Goal: Information Seeking & Learning: Learn about a topic

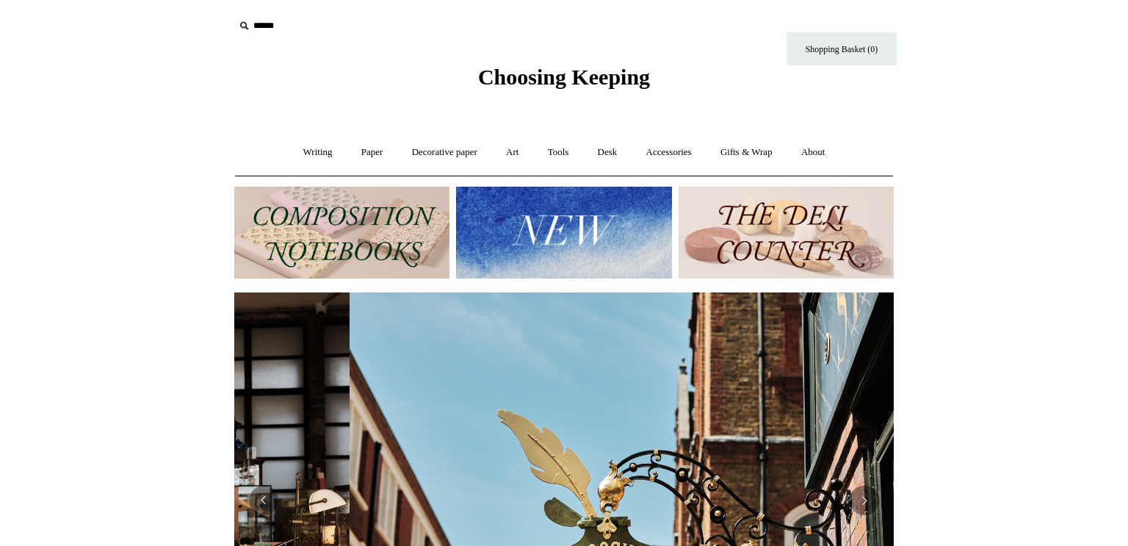
scroll to position [0, 659]
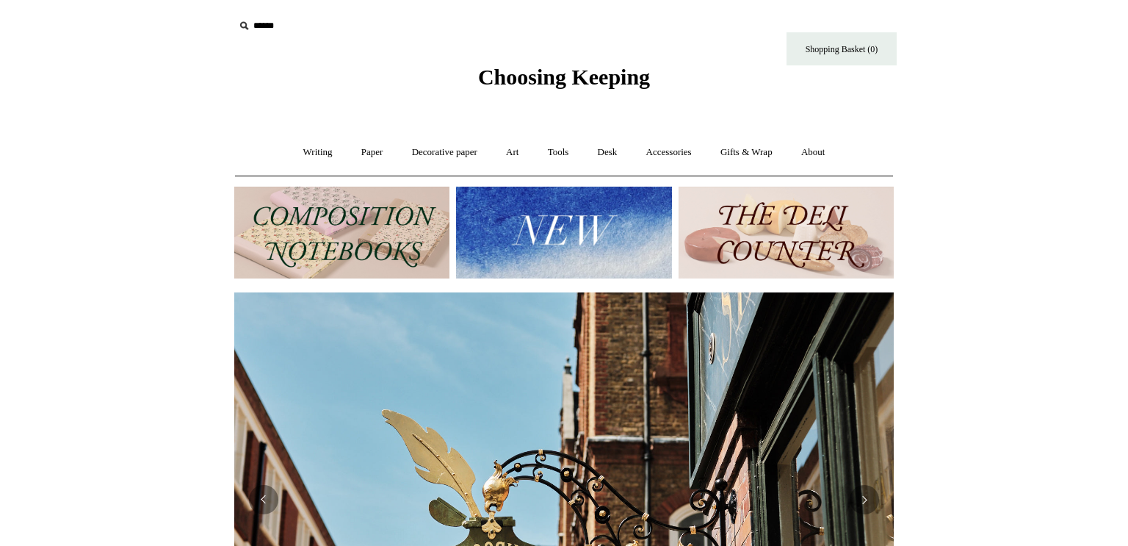
click at [826, 250] on img at bounding box center [786, 233] width 215 height 92
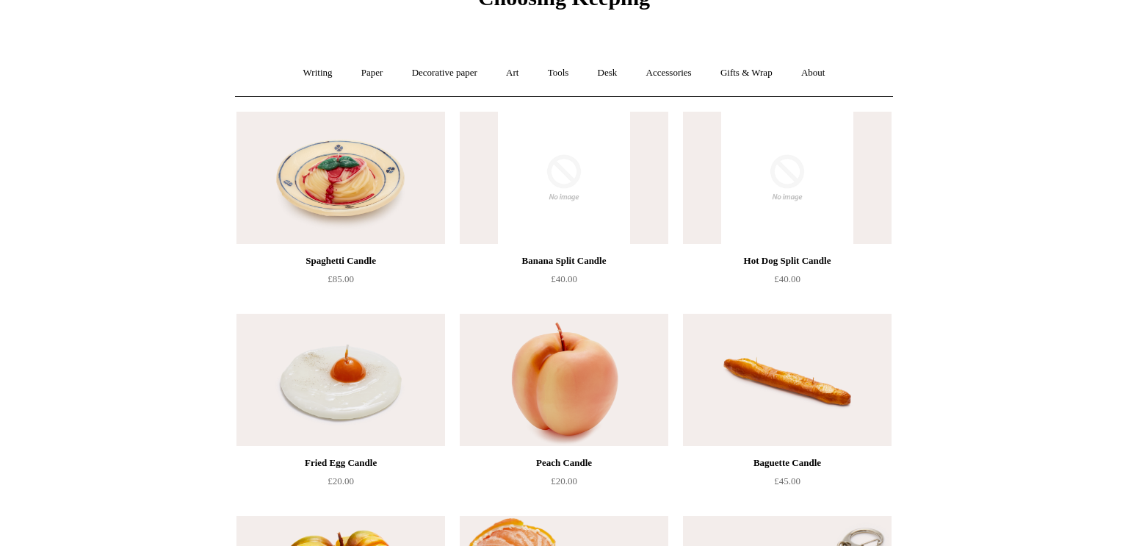
scroll to position [82, 0]
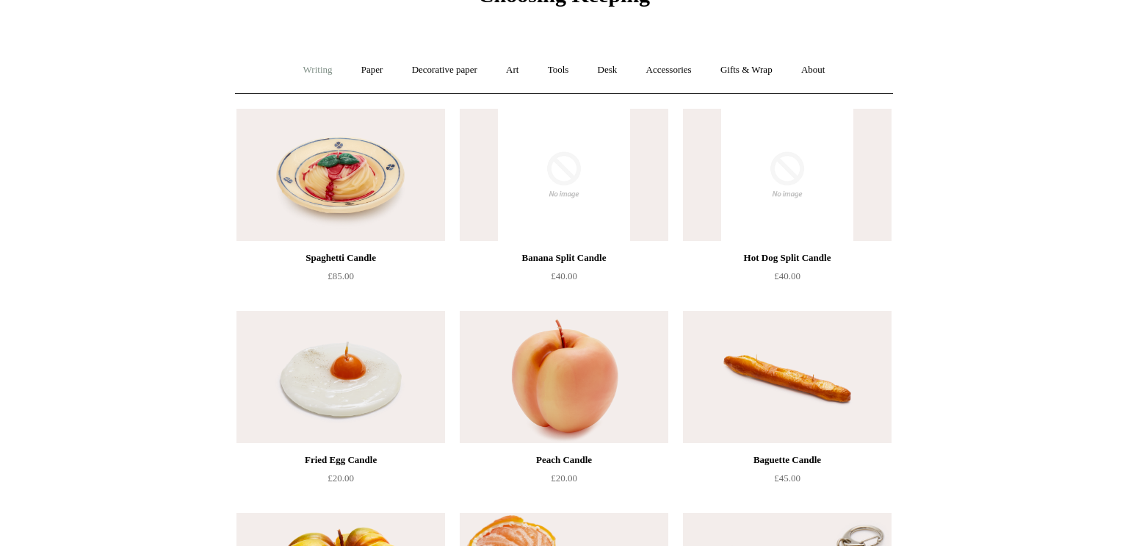
click at [315, 72] on link "Writing +" at bounding box center [318, 70] width 56 height 39
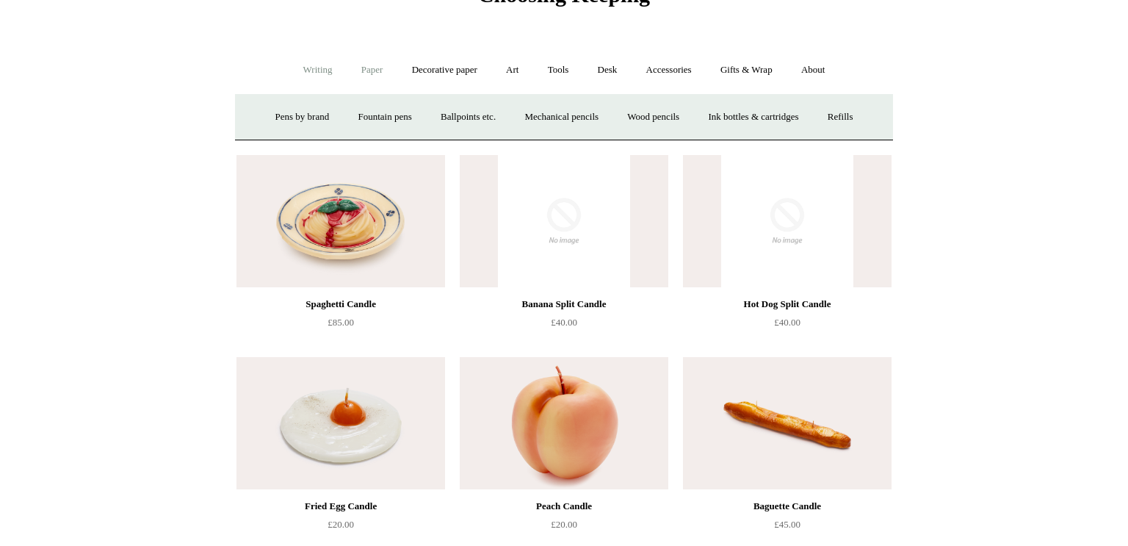
click at [378, 68] on link "Paper +" at bounding box center [372, 70] width 48 height 39
click at [372, 110] on link "Notebooks +" at bounding box center [359, 117] width 68 height 39
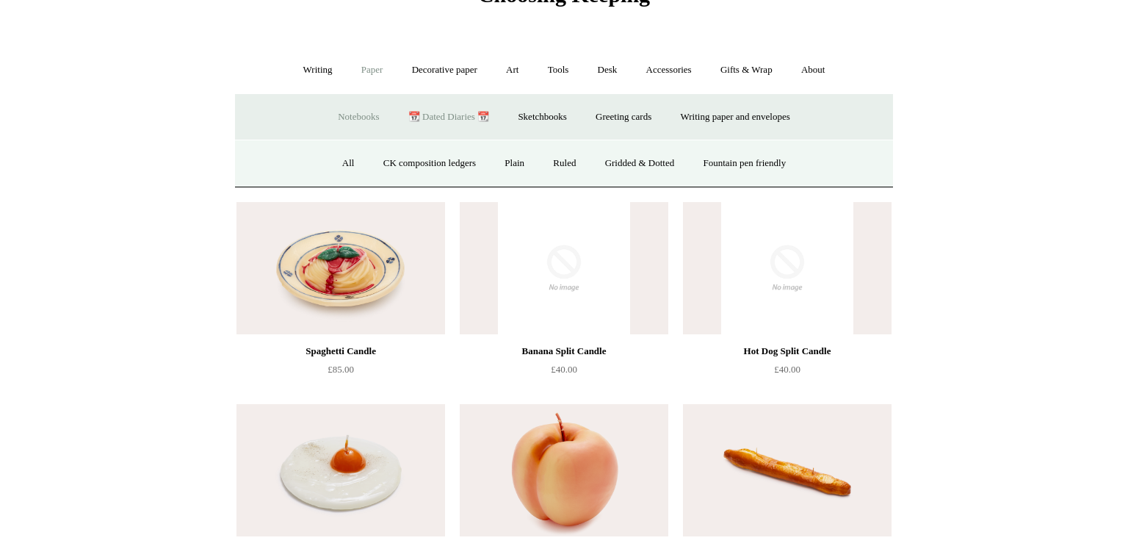
click at [414, 118] on link "📆 Dated Diaries 📆" at bounding box center [448, 117] width 107 height 39
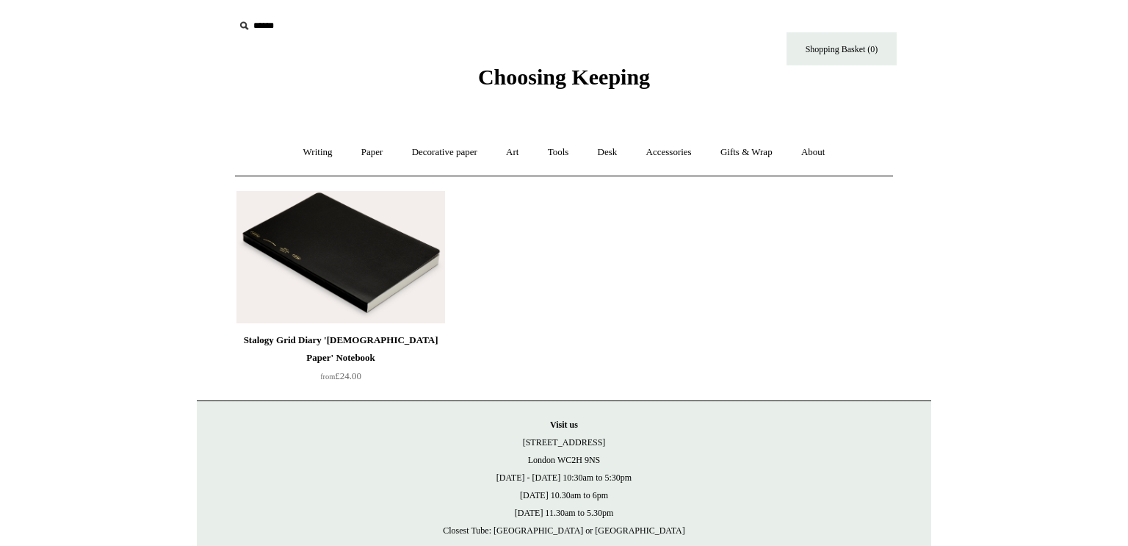
click at [410, 213] on img at bounding box center [340, 257] width 209 height 132
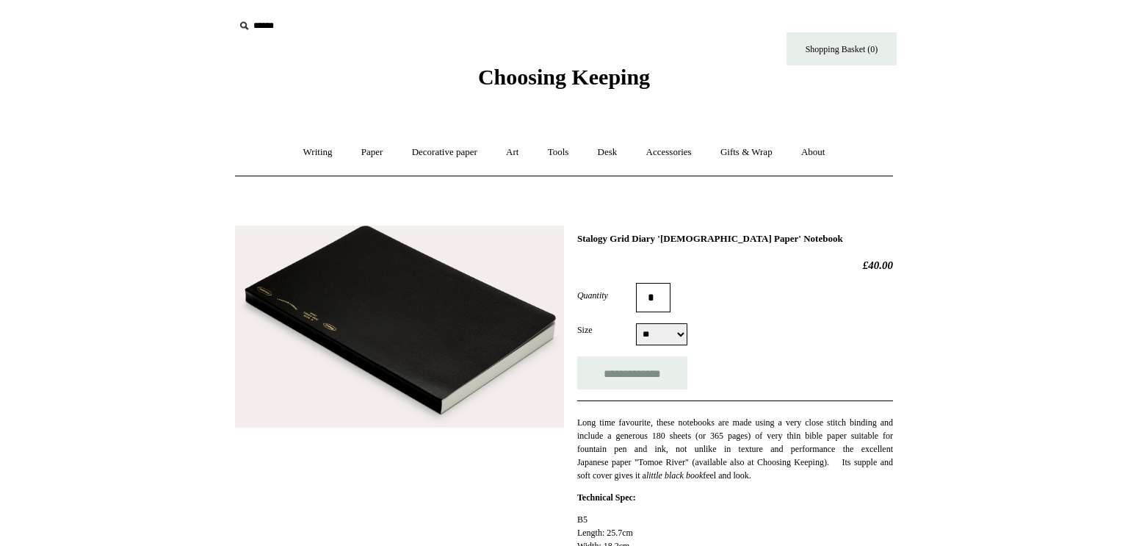
click at [416, 303] on img at bounding box center [399, 326] width 329 height 203
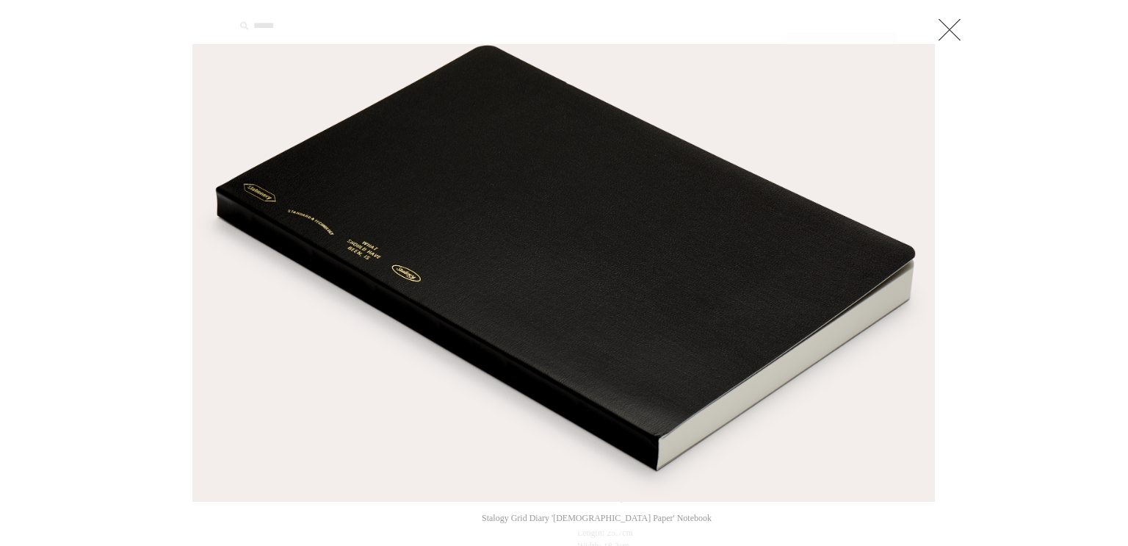
click at [433, 295] on img at bounding box center [563, 273] width 741 height 456
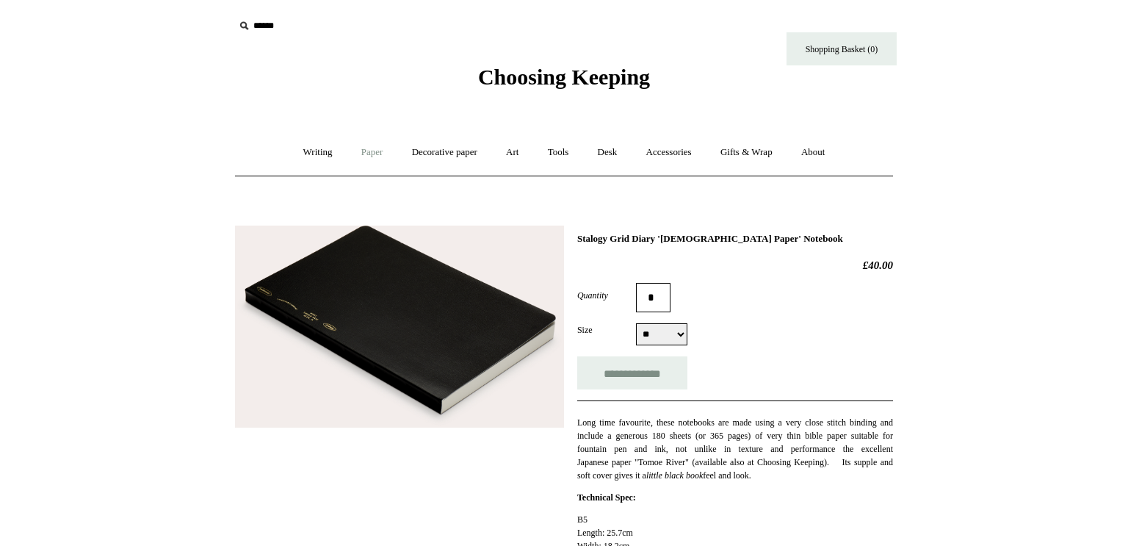
click at [366, 153] on link "Paper +" at bounding box center [372, 152] width 48 height 39
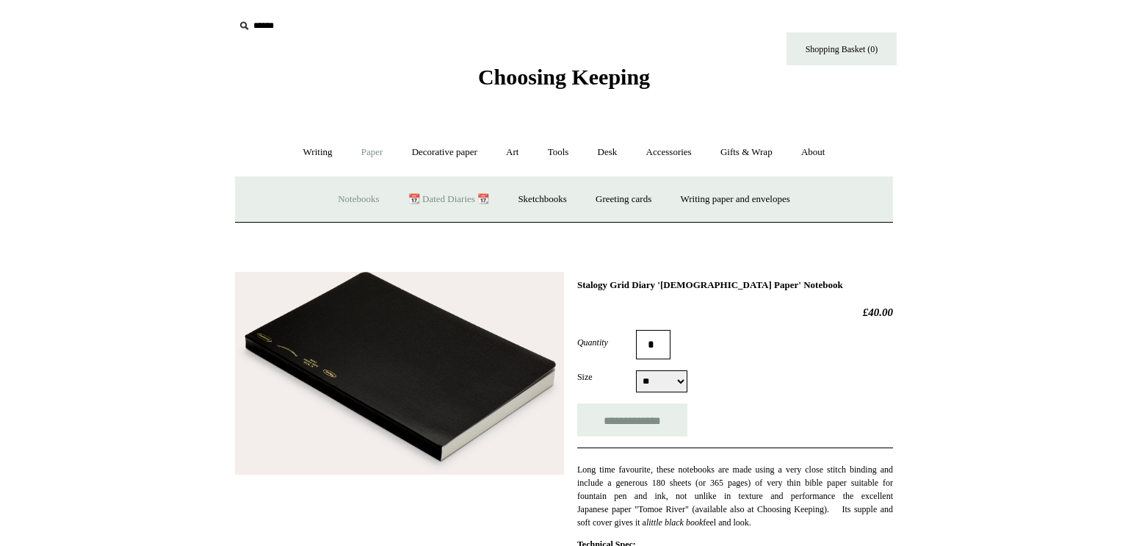
click at [331, 203] on link "Notebooks +" at bounding box center [359, 199] width 68 height 39
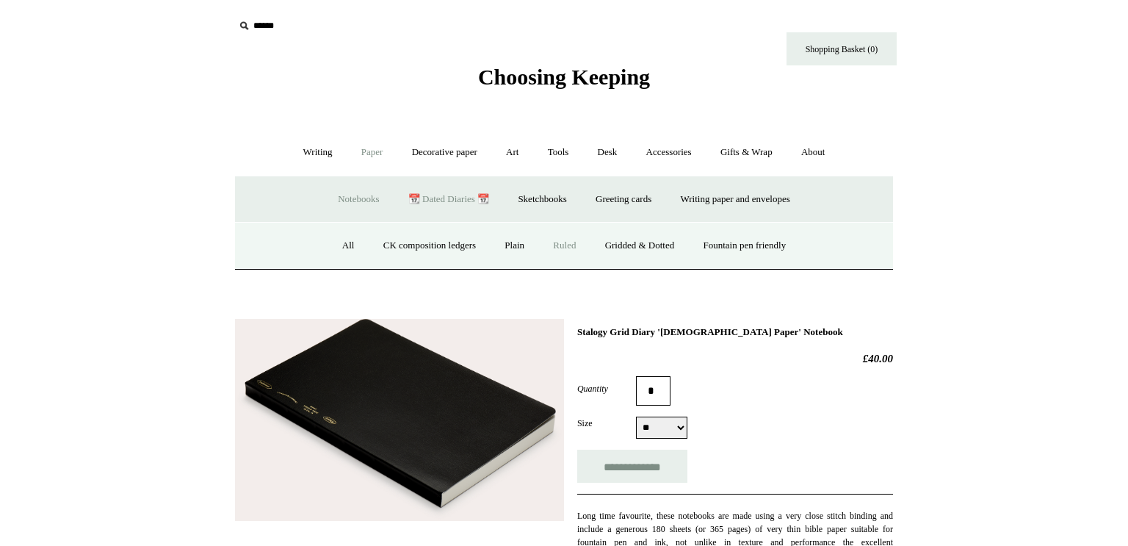
click at [574, 245] on link "Ruled" at bounding box center [564, 245] width 49 height 39
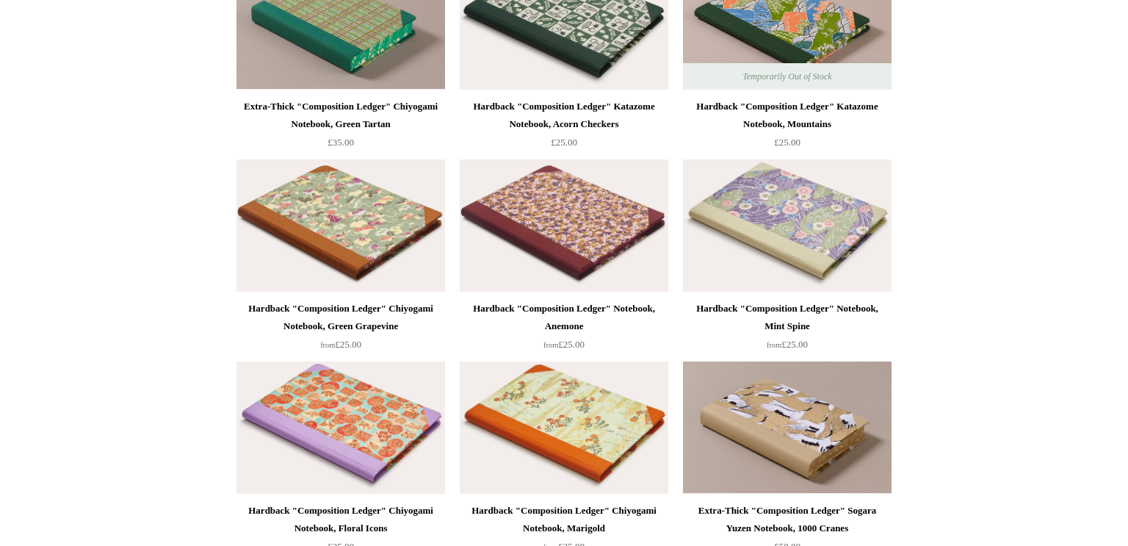
scroll to position [2256, 0]
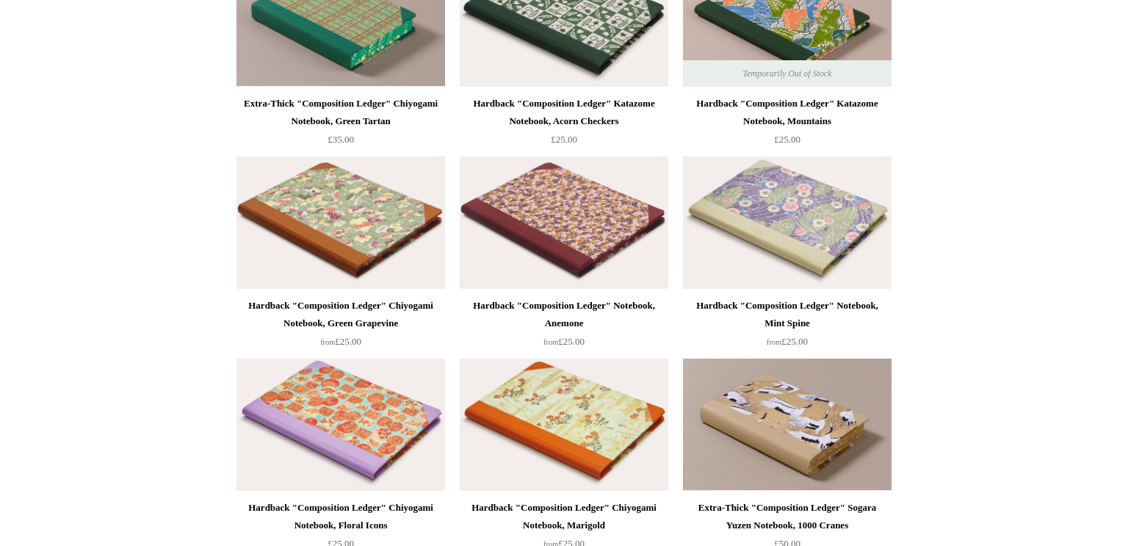
click at [574, 245] on img at bounding box center [564, 222] width 209 height 132
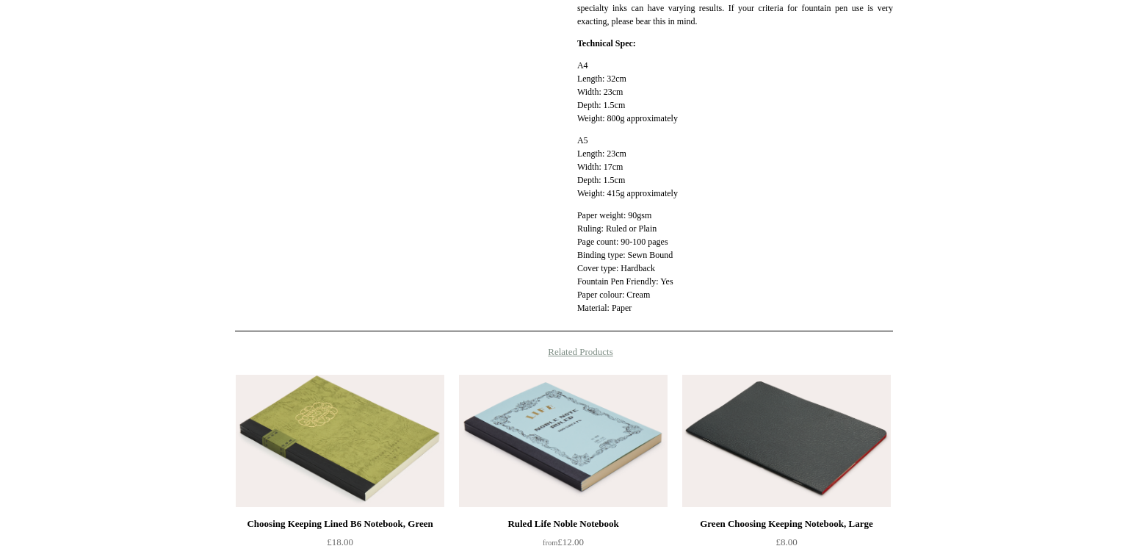
scroll to position [812, 0]
